Goal: Use online tool/utility: Utilize a website feature to perform a specific function

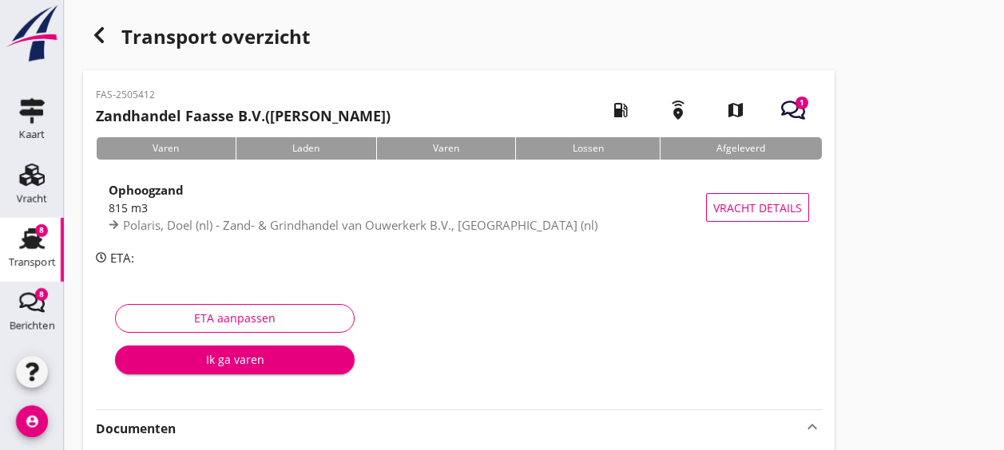
scroll to position [124, 0]
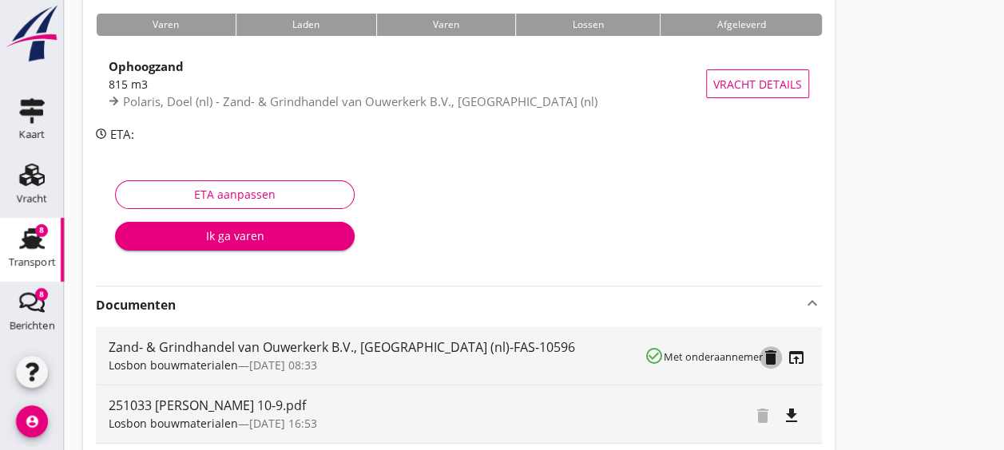
click at [775, 366] on icon "delete" at bounding box center [770, 357] width 19 height 19
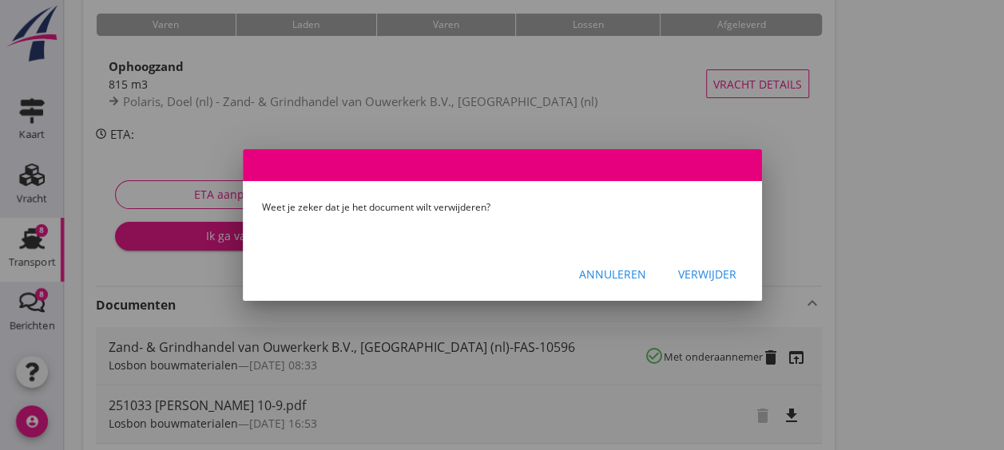
click at [732, 262] on button "Verwijder" at bounding box center [707, 274] width 84 height 29
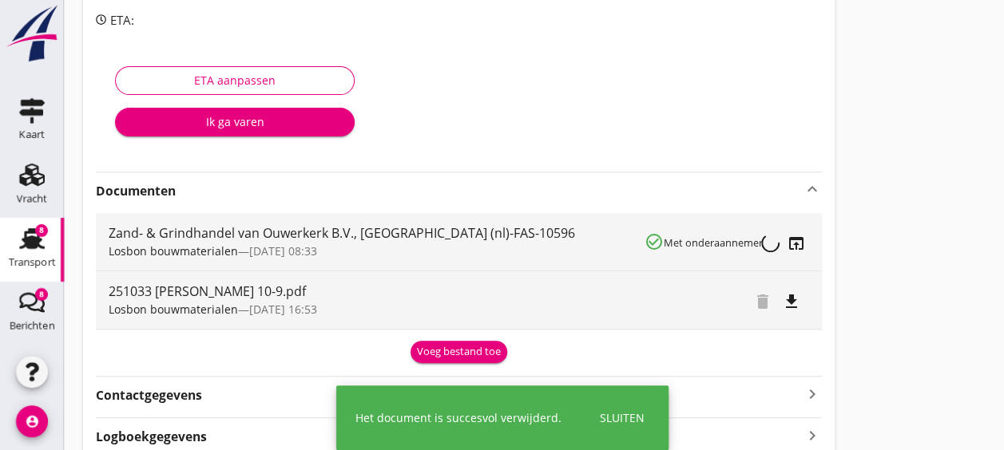
scroll to position [251, 0]
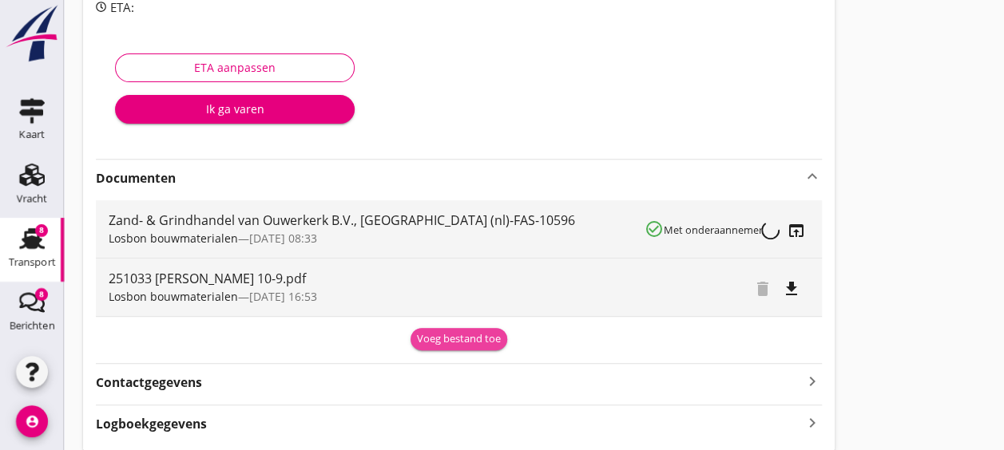
click at [471, 333] on div "Voeg bestand toe" at bounding box center [459, 339] width 84 height 16
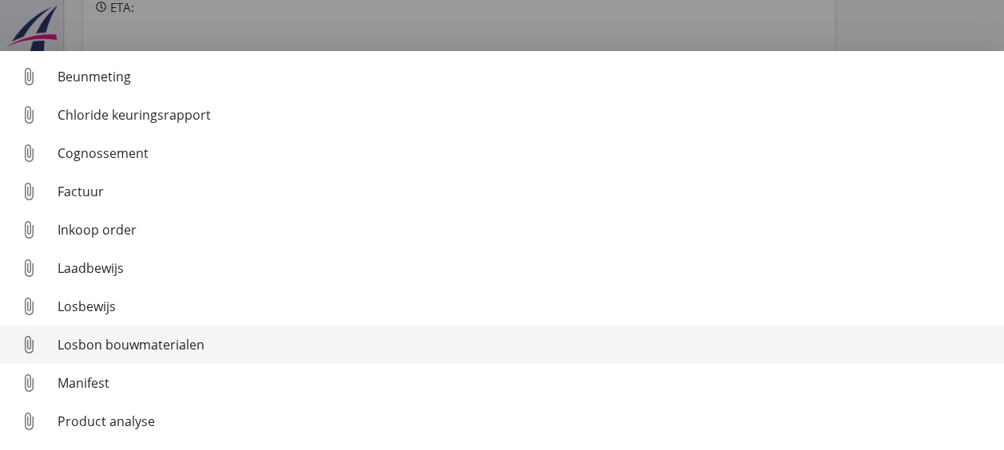
click at [176, 335] on div "Losbon bouwmaterialen" at bounding box center [525, 344] width 934 height 19
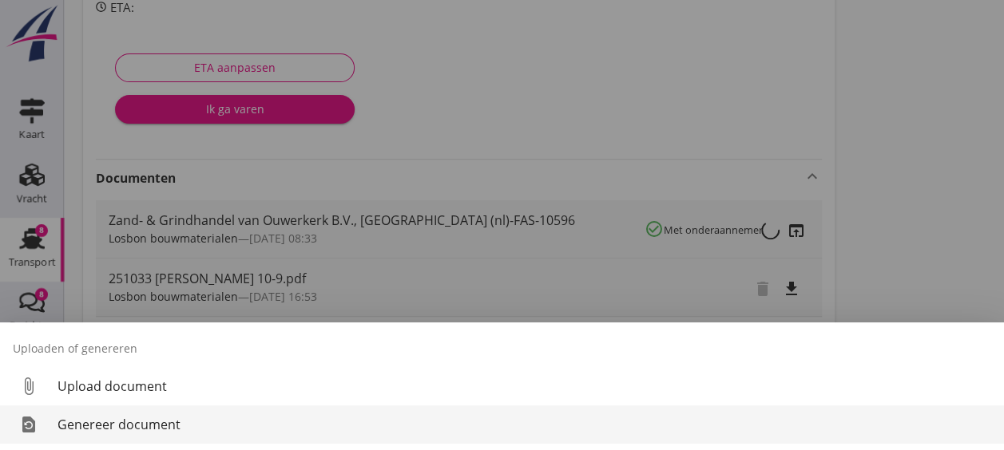
click at [141, 428] on div "Genereer document" at bounding box center [525, 424] width 934 height 19
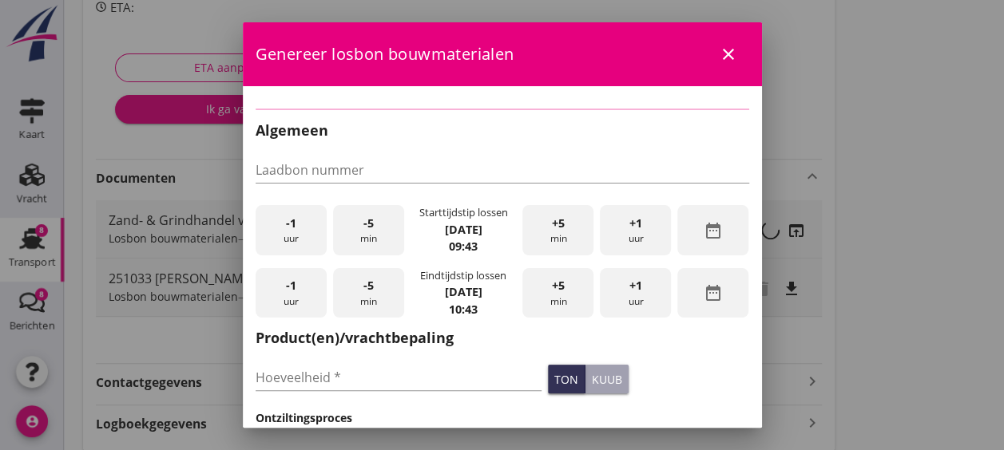
checkbox input "true"
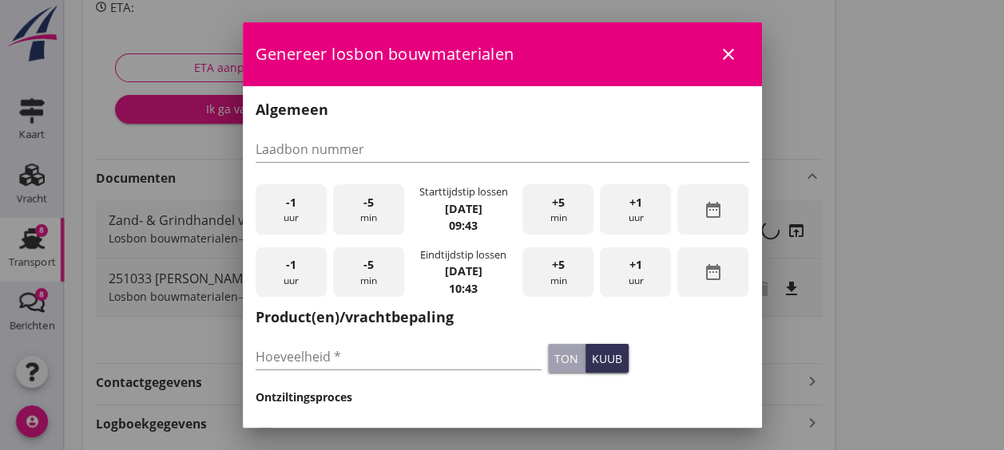
click at [307, 208] on div "-1 uur" at bounding box center [291, 209] width 71 height 50
click at [378, 216] on div "-5 min" at bounding box center [368, 209] width 71 height 50
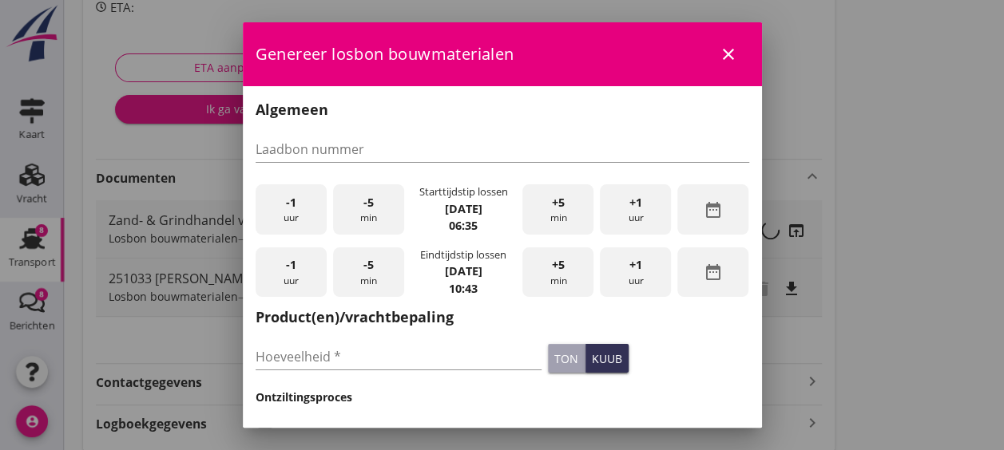
click at [385, 216] on div "-5 min" at bounding box center [368, 209] width 71 height 50
click at [634, 208] on div "+1 uur" at bounding box center [635, 209] width 71 height 50
click at [367, 264] on span "-5" at bounding box center [368, 265] width 10 height 18
click at [385, 356] on input "Hoeveelheid *" at bounding box center [399, 357] width 287 height 26
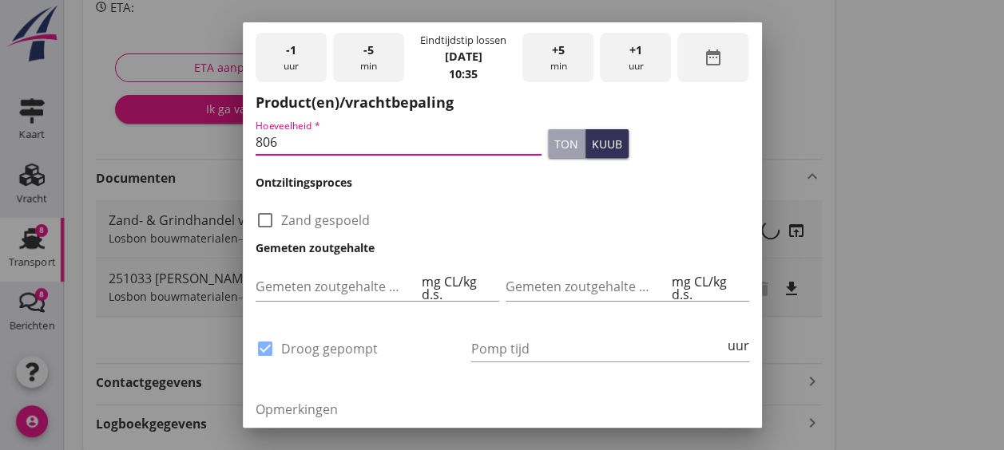
scroll to position [219, 0]
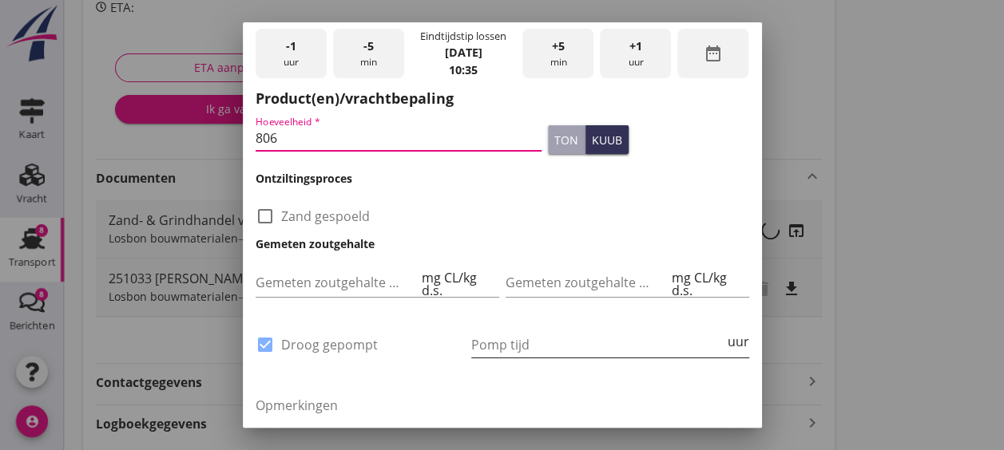
type input "806"
click at [539, 340] on input "Pomp tijd" at bounding box center [597, 345] width 253 height 26
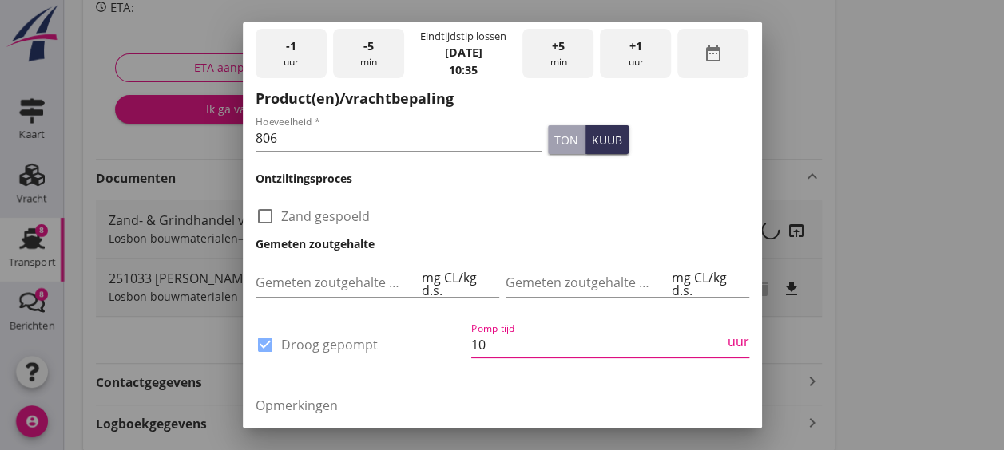
type input "10"
click at [632, 405] on textarea "Opmerkingen" at bounding box center [503, 435] width 494 height 84
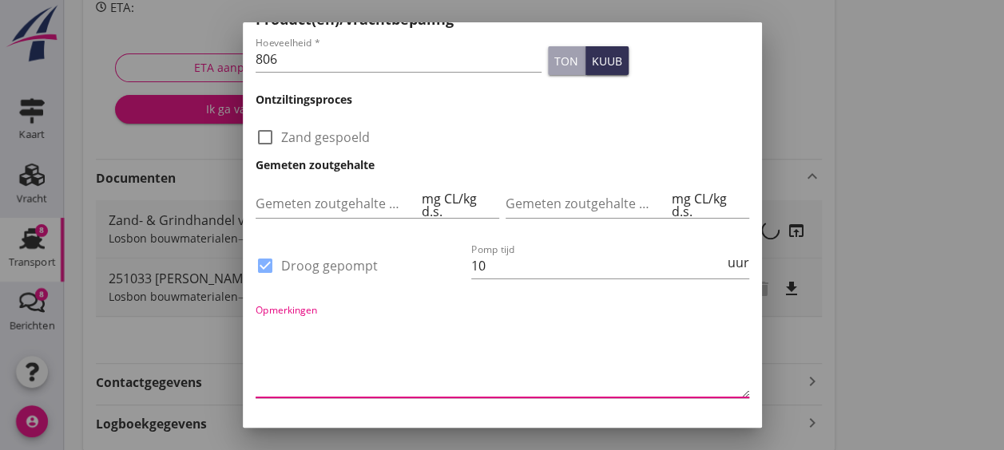
scroll to position [350, 0]
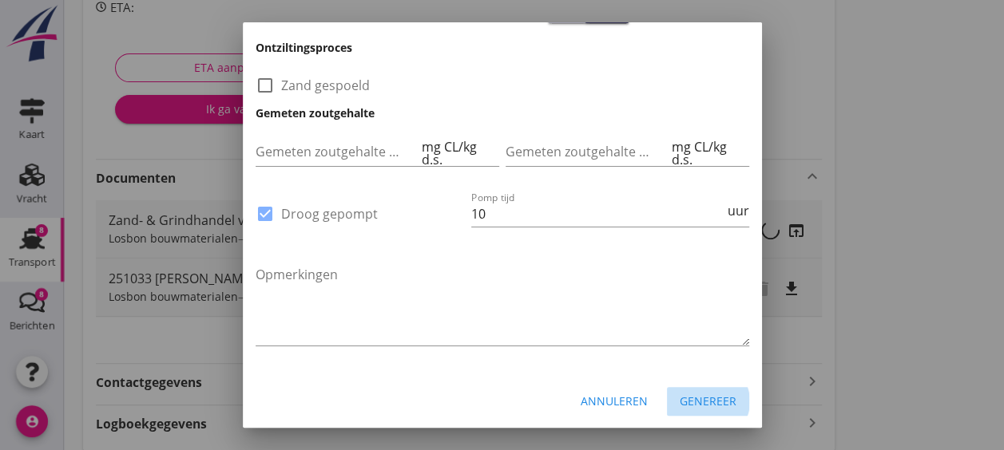
click at [680, 399] on div "Genereer" at bounding box center [708, 401] width 57 height 17
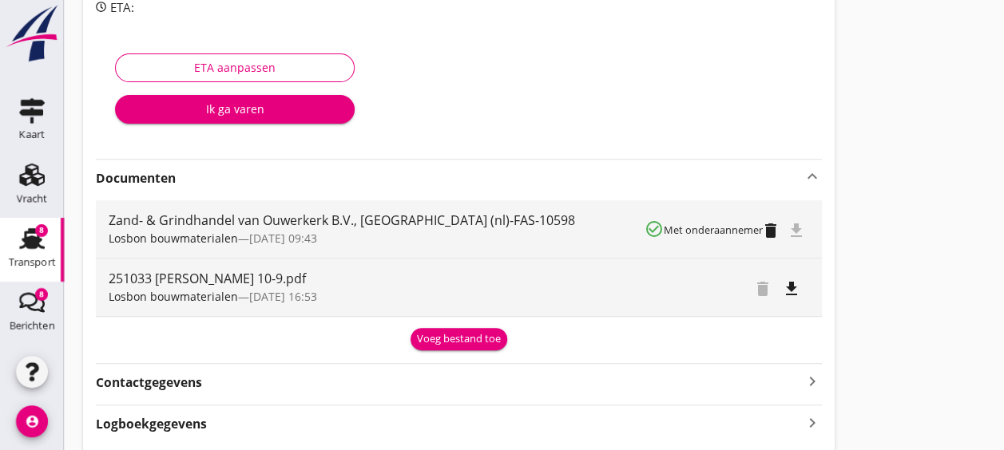
click at [798, 288] on icon "file_download" at bounding box center [791, 289] width 19 height 19
